Goal: Navigation & Orientation: Find specific page/section

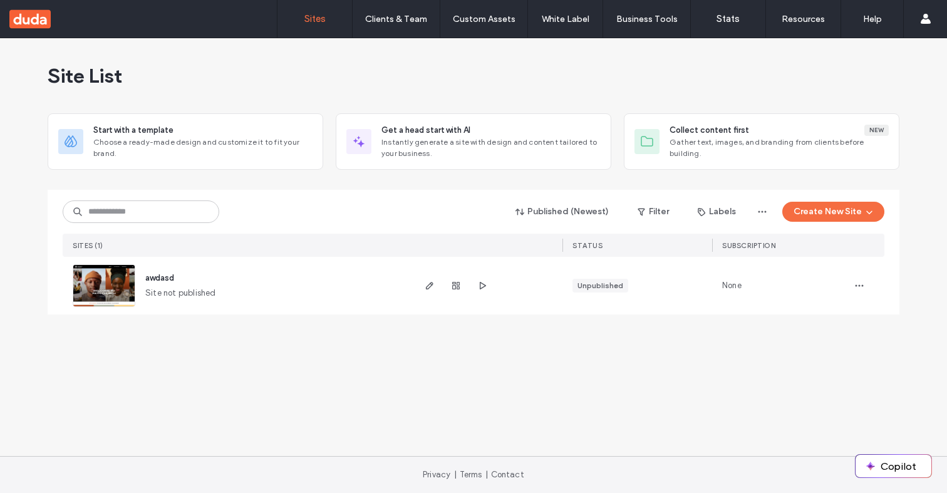
click at [413, 209] on div "Published (Newest) Filter Labels Create New Site" at bounding box center [474, 212] width 822 height 24
click at [854, 285] on icon "button" at bounding box center [859, 286] width 10 height 10
click at [460, 288] on icon "button" at bounding box center [456, 286] width 10 height 10
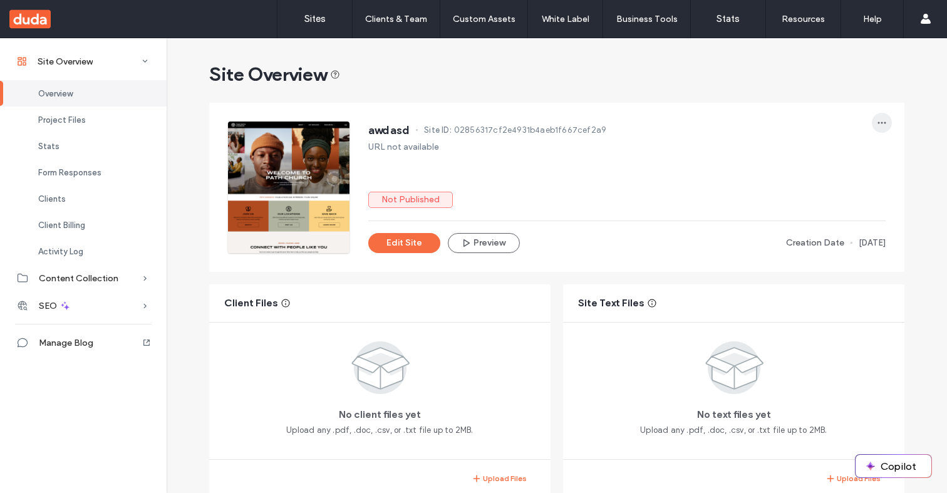
click at [877, 119] on icon "button" at bounding box center [882, 123] width 10 height 10
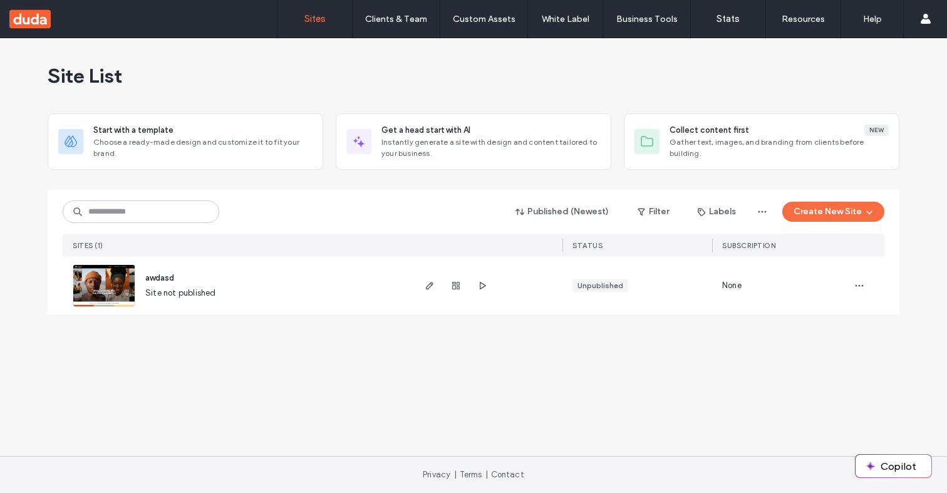
click at [847, 285] on div "awdasd Site not published Unpublished None" at bounding box center [474, 286] width 822 height 58
click at [858, 284] on icon "button" at bounding box center [859, 286] width 10 height 10
click at [599, 385] on div "Site List Start with a template Choose a ready-made design and customize it to …" at bounding box center [473, 247] width 947 height 418
